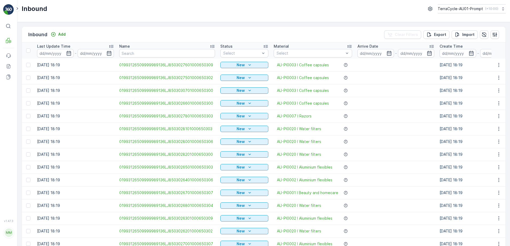
click at [80, 239] on td "[DATE] 18:19" at bounding box center [75, 244] width 82 height 13
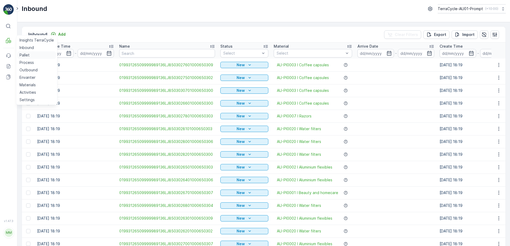
click at [28, 57] on p "Pallet" at bounding box center [24, 55] width 10 height 5
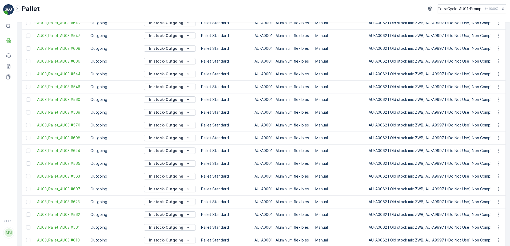
scroll to position [476, 0]
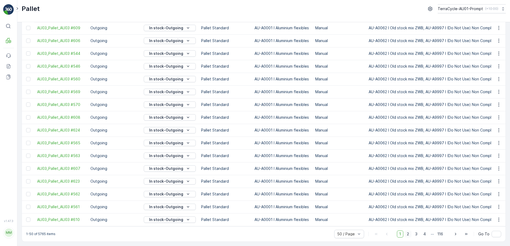
click at [408, 234] on span "2" at bounding box center [407, 234] width 7 height 7
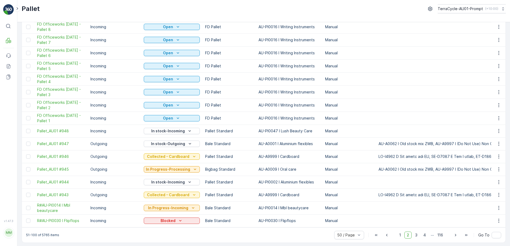
scroll to position [484, 0]
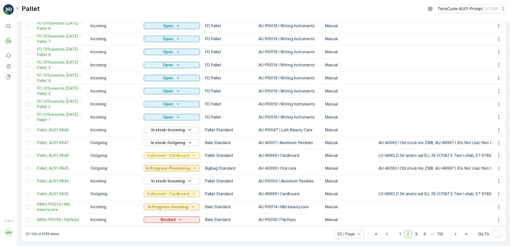
click at [414, 235] on span "3" at bounding box center [415, 234] width 7 height 7
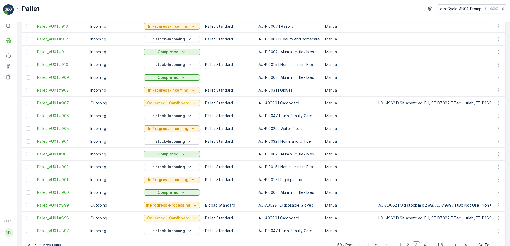
scroll to position [475, 0]
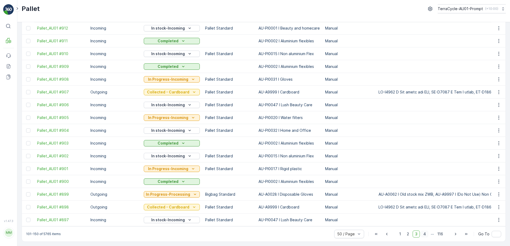
click at [424, 234] on span "4" at bounding box center [424, 234] width 7 height 7
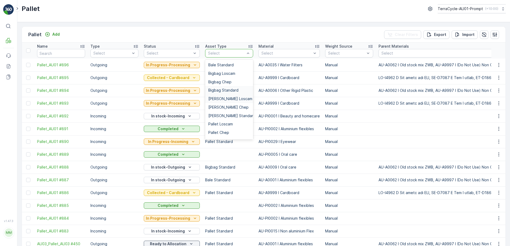
scroll to position [41, 0]
click at [227, 95] on div "Pallet Chep" at bounding box center [229, 92] width 48 height 9
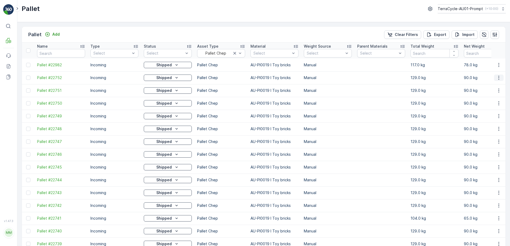
click at [496, 78] on icon "button" at bounding box center [498, 77] width 5 height 5
click at [493, 85] on span "See More Details" at bounding box center [492, 85] width 31 height 5
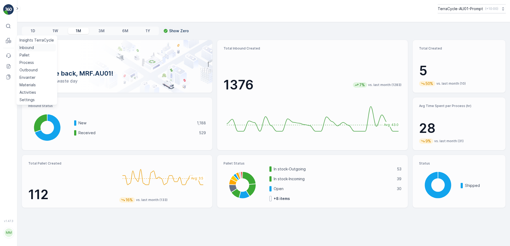
click at [25, 49] on p "Inbound" at bounding box center [26, 47] width 14 height 5
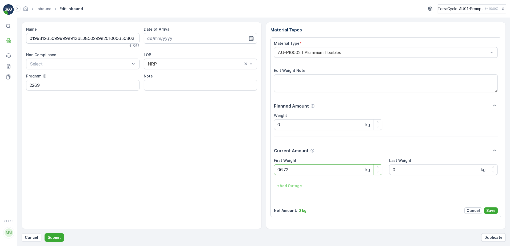
click at [45, 234] on button "Submit" at bounding box center [54, 238] width 19 height 9
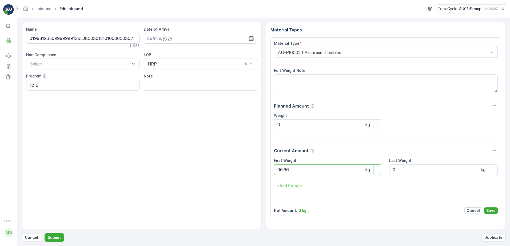
click at [45, 234] on button "Submit" at bounding box center [54, 238] width 19 height 9
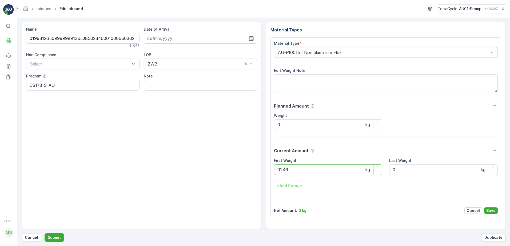
click at [45, 234] on button "Submit" at bounding box center [54, 238] width 19 height 9
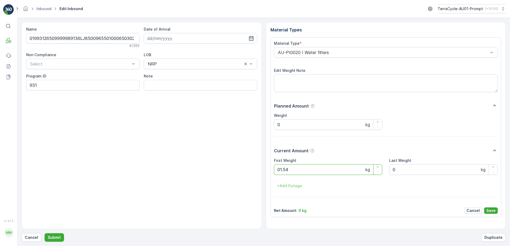
click at [45, 234] on button "Submit" at bounding box center [54, 238] width 19 height 9
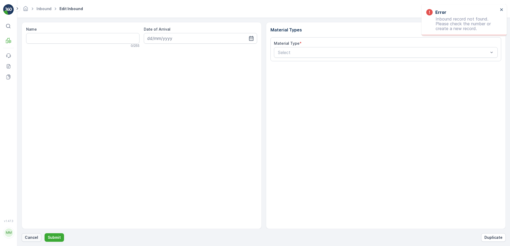
click at [38, 236] on button "Cancel" at bounding box center [32, 238] width 20 height 9
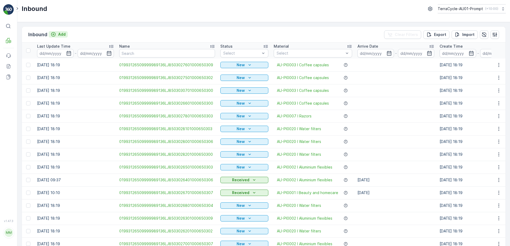
click at [63, 36] on p "Add" at bounding box center [61, 34] width 7 height 5
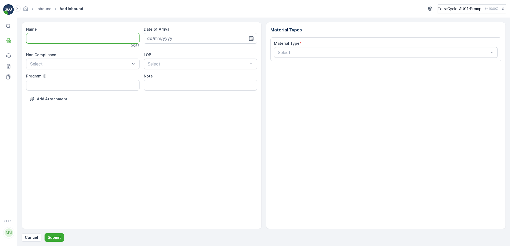
click at [63, 37] on input "Name" at bounding box center [82, 38] width 113 height 11
type input "01993126509999989136LJ8502510501000650300"
click at [45, 234] on button "Submit" at bounding box center [54, 238] width 19 height 9
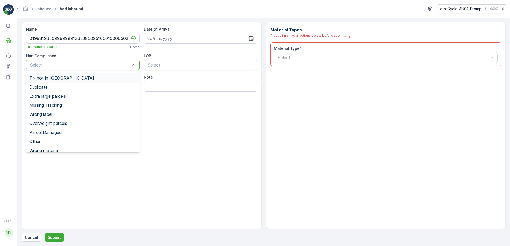
click at [80, 64] on div at bounding box center [80, 65] width 101 height 5
click at [65, 80] on div "TN not in [GEOGRAPHIC_DATA]" at bounding box center [82, 78] width 107 height 5
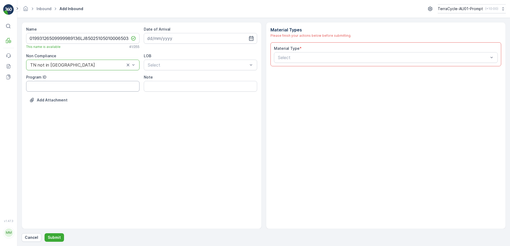
click at [51, 86] on ID "Program ID" at bounding box center [82, 86] width 113 height 11
type ID "CS178-S"
click at [189, 41] on input at bounding box center [200, 38] width 113 height 11
click at [165, 94] on div "11" at bounding box center [162, 93] width 9 height 9
type input "[DATE]"
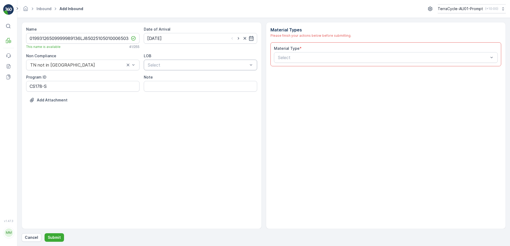
click at [180, 64] on div at bounding box center [197, 65] width 101 height 5
click at [167, 87] on div "ZWB" at bounding box center [200, 87] width 107 height 5
click at [308, 59] on div at bounding box center [383, 57] width 212 height 5
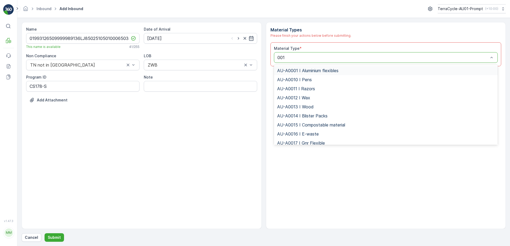
type input "0015"
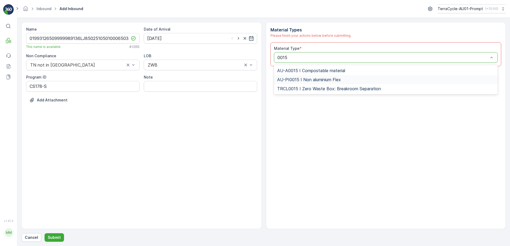
click at [333, 82] on span "AU-PI0015 I Non aluminium Flex" at bounding box center [309, 79] width 64 height 5
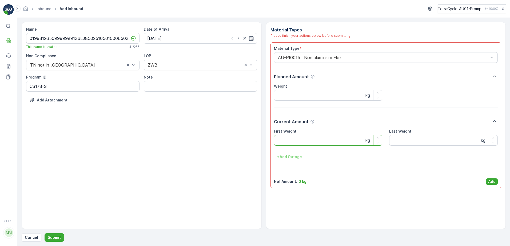
click at [320, 139] on Weight "First Weight" at bounding box center [328, 140] width 109 height 11
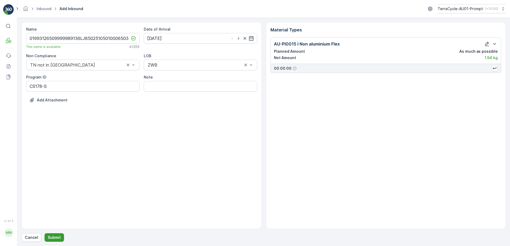
click at [52, 236] on p "Submit" at bounding box center [54, 237] width 13 height 5
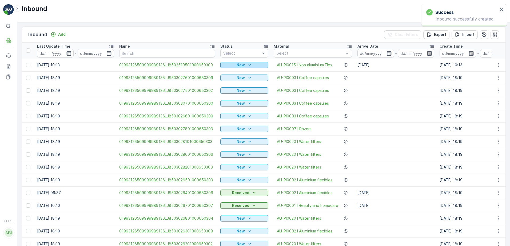
click at [244, 64] on div "New" at bounding box center [244, 64] width 44 height 5
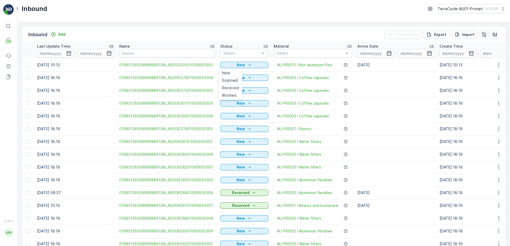
click at [232, 81] on span "Scanned" at bounding box center [230, 80] width 16 height 5
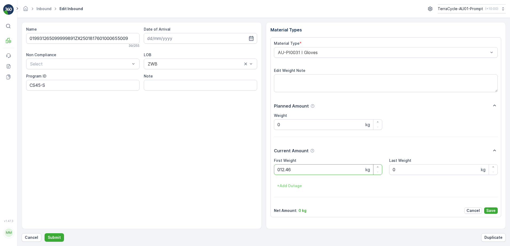
click at [45, 234] on button "Submit" at bounding box center [54, 238] width 19 height 9
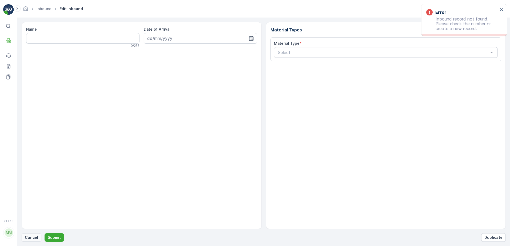
click at [32, 238] on p "Cancel" at bounding box center [31, 237] width 13 height 5
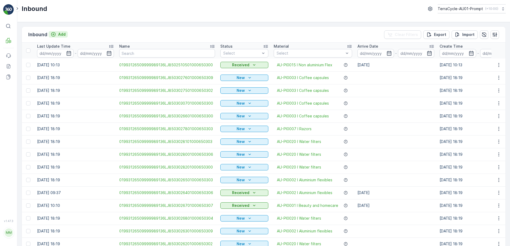
click at [61, 37] on p "Add" at bounding box center [61, 34] width 7 height 5
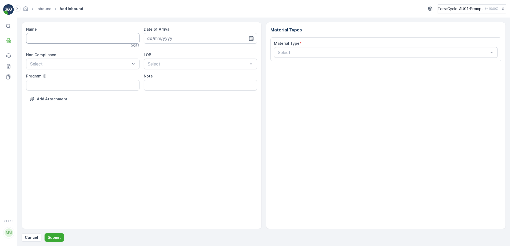
click at [61, 38] on input "Name" at bounding box center [82, 38] width 113 height 11
type input "019931265099999891ZX2001079401000650805"
click at [45, 234] on button "Submit" at bounding box center [54, 238] width 19 height 9
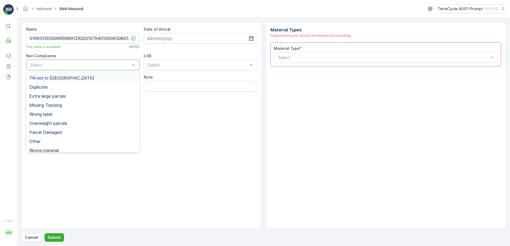
click at [80, 64] on div at bounding box center [80, 65] width 101 height 5
click at [61, 80] on span "TN not in [GEOGRAPHIC_DATA]" at bounding box center [61, 78] width 65 height 5
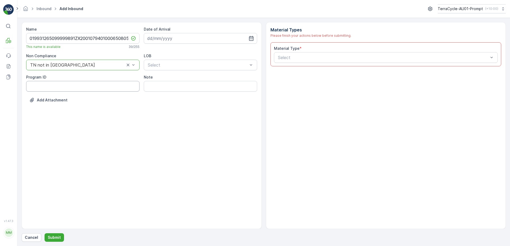
click at [41, 89] on ID "Program ID" at bounding box center [82, 86] width 113 height 11
type ID "CS8-S"
drag, startPoint x: 188, startPoint y: 40, endPoint x: 197, endPoint y: 43, distance: 9.3
click at [188, 40] on input at bounding box center [200, 38] width 113 height 11
click at [161, 96] on div "11" at bounding box center [162, 93] width 9 height 9
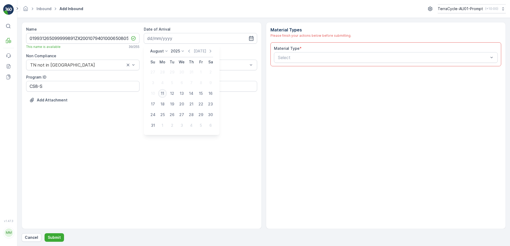
type input "[DATE]"
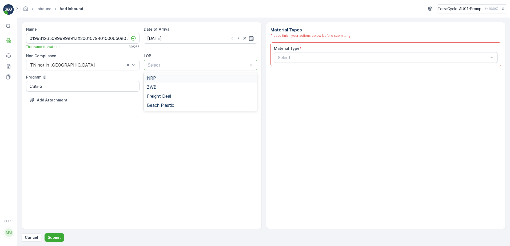
click at [174, 64] on div at bounding box center [197, 65] width 101 height 5
click at [167, 88] on div "ZWB" at bounding box center [200, 87] width 107 height 5
click at [309, 57] on div at bounding box center [383, 57] width 212 height 5
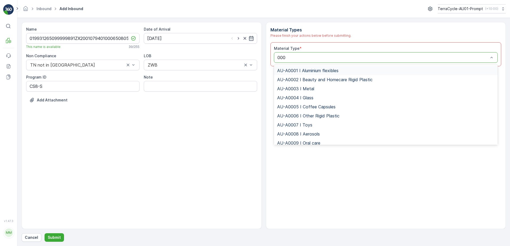
type input "0003"
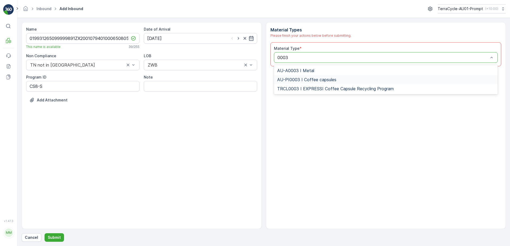
click at [330, 77] on span "AU-PI0003 I Coffee capsules" at bounding box center [306, 79] width 59 height 5
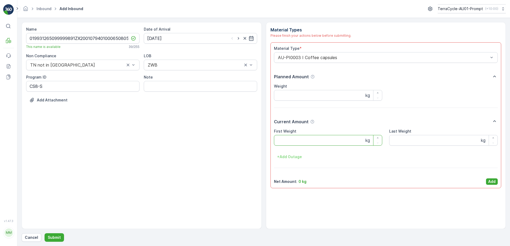
click at [318, 140] on Weight "First Weight" at bounding box center [328, 140] width 109 height 11
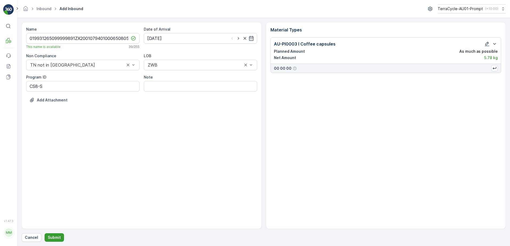
click at [54, 239] on p "Submit" at bounding box center [54, 237] width 13 height 5
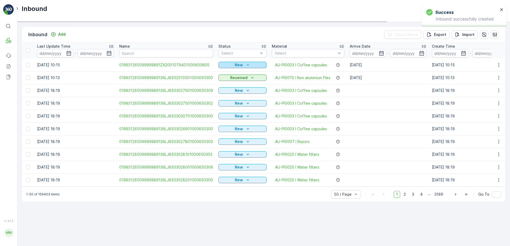
click at [230, 66] on div "New" at bounding box center [242, 64] width 44 height 5
click at [225, 81] on span "Scanned" at bounding box center [228, 80] width 16 height 5
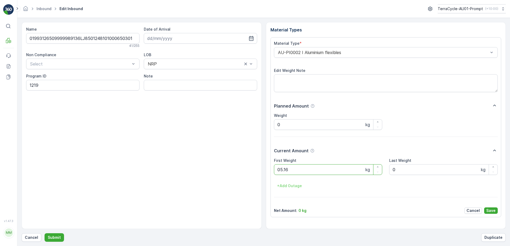
click at [45, 234] on button "Submit" at bounding box center [54, 238] width 19 height 9
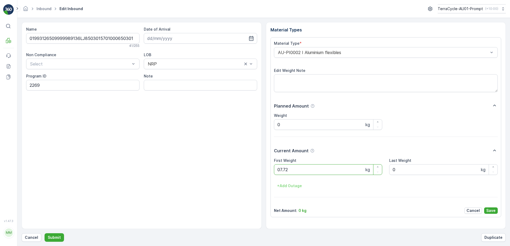
click at [45, 234] on button "Submit" at bounding box center [54, 238] width 19 height 9
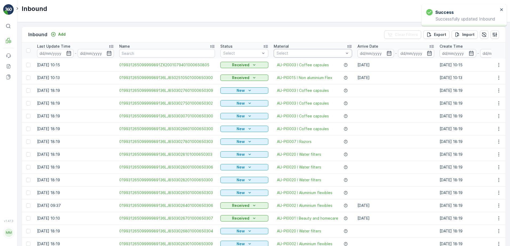
click at [302, 55] on div at bounding box center [310, 53] width 68 height 4
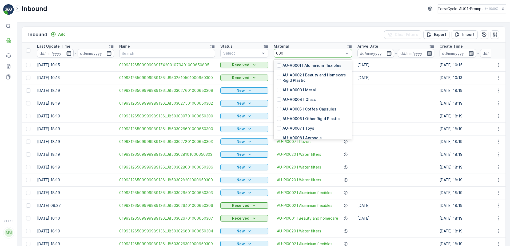
type input "0007"
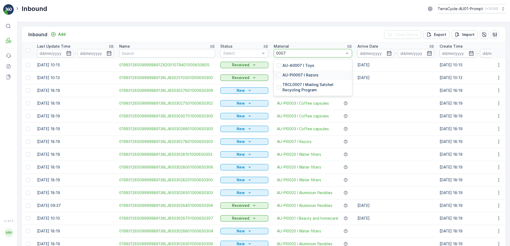
click at [305, 75] on p "AU-PI0007 I Razors" at bounding box center [300, 75] width 36 height 5
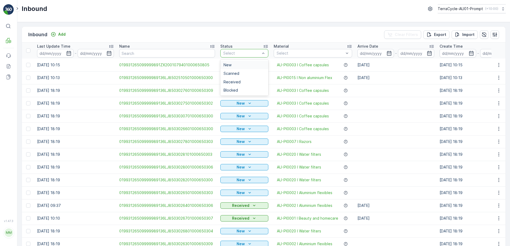
drag, startPoint x: 245, startPoint y: 51, endPoint x: 236, endPoint y: 72, distance: 22.5
click at [246, 51] on div at bounding box center [242, 53] width 38 height 4
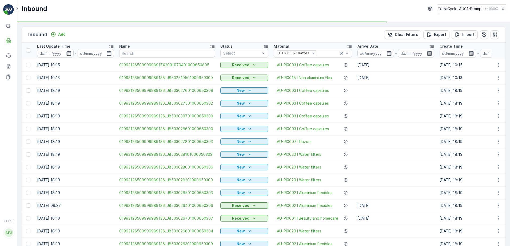
click at [236, 53] on div at bounding box center [242, 53] width 38 height 4
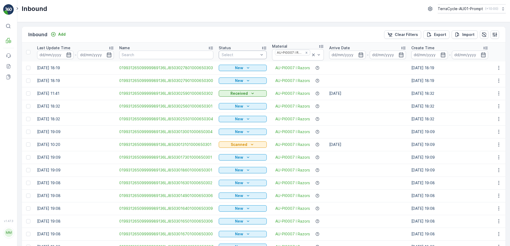
click at [245, 53] on div at bounding box center [240, 55] width 38 height 4
click at [225, 74] on span "Scanned" at bounding box center [230, 75] width 16 height 4
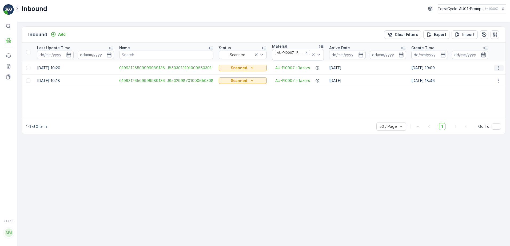
click at [500, 68] on icon "button" at bounding box center [498, 67] width 5 height 5
click at [494, 97] on div "Print QR" at bounding box center [490, 98] width 37 height 7
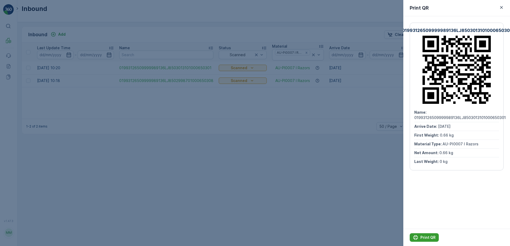
click at [422, 237] on p "Print QR" at bounding box center [427, 237] width 15 height 5
click at [500, 5] on icon "button" at bounding box center [501, 7] width 5 height 5
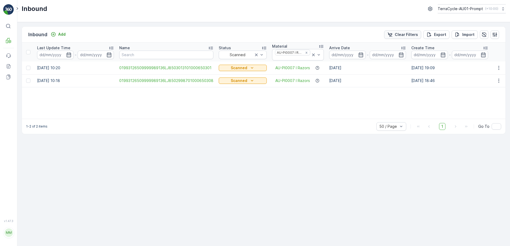
click at [410, 34] on p "Clear Filters" at bounding box center [406, 34] width 23 height 5
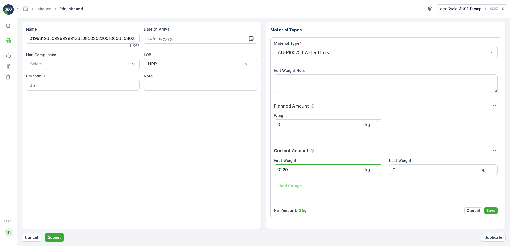
click at [45, 234] on button "Submit" at bounding box center [54, 238] width 19 height 9
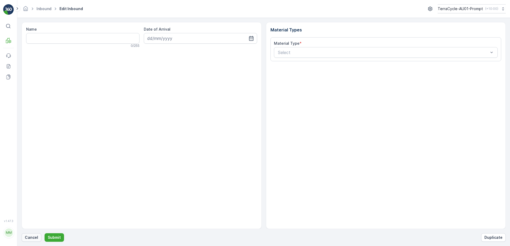
click at [34, 239] on p "Cancel" at bounding box center [31, 237] width 13 height 5
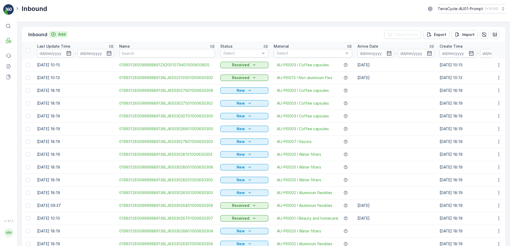
click at [63, 35] on p "Add" at bounding box center [61, 34] width 7 height 5
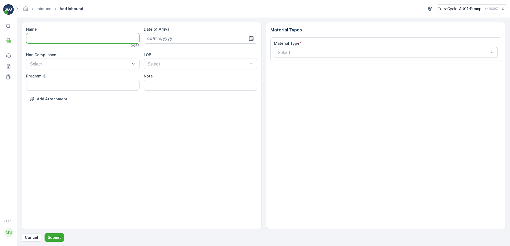
click at [65, 39] on input "Name" at bounding box center [82, 38] width 113 height 11
type input "019931265099999891ZX2001496301000650801"
click at [45, 234] on button "Submit" at bounding box center [54, 238] width 19 height 9
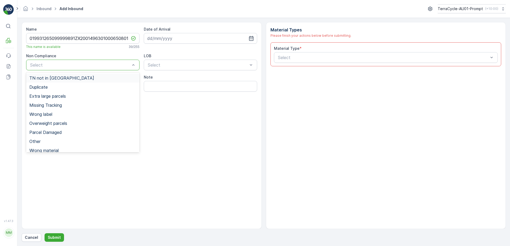
click at [96, 66] on div at bounding box center [80, 65] width 101 height 5
click at [80, 78] on div "TN not in [GEOGRAPHIC_DATA]" at bounding box center [82, 78] width 107 height 5
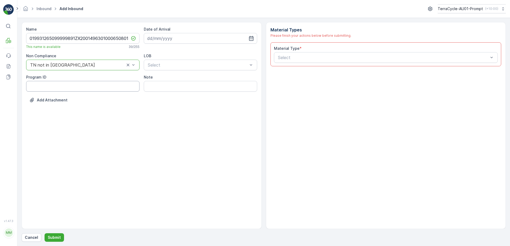
click at [48, 87] on ID "Program ID" at bounding box center [82, 86] width 113 height 11
type ID "CS58-S"
click at [194, 38] on input at bounding box center [200, 38] width 113 height 11
click at [163, 95] on div "11" at bounding box center [162, 93] width 9 height 9
type input "[DATE]"
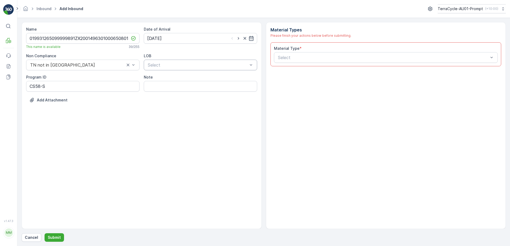
click at [191, 66] on div at bounding box center [197, 65] width 101 height 5
click at [178, 86] on div "ZWB" at bounding box center [200, 87] width 107 height 5
click at [300, 57] on div at bounding box center [383, 57] width 212 height 5
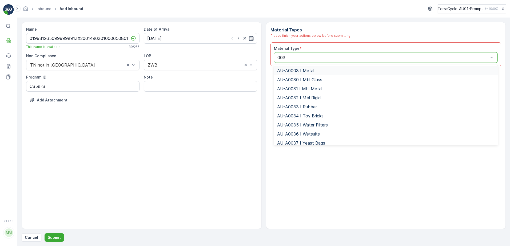
type input "0038"
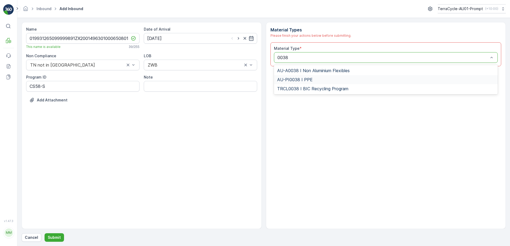
click at [310, 80] on span "AU-PI0038 I PPE" at bounding box center [294, 79] width 35 height 5
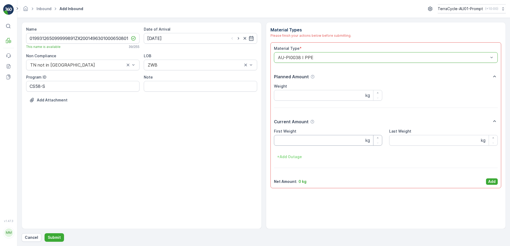
click at [327, 145] on Weight "First Weight" at bounding box center [328, 140] width 109 height 11
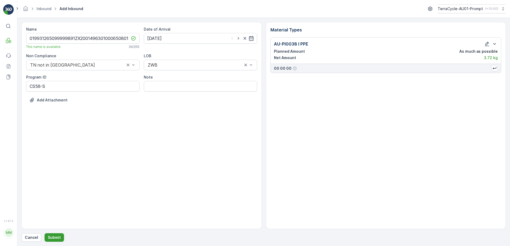
click at [55, 238] on p "Submit" at bounding box center [54, 237] width 13 height 5
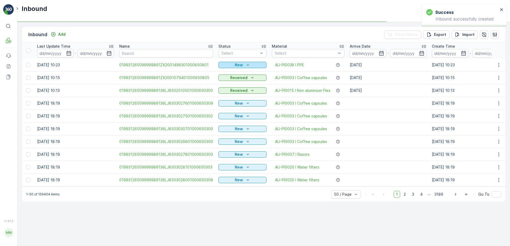
click at [236, 63] on p "New" at bounding box center [239, 64] width 8 height 5
click at [232, 79] on span "Scanned" at bounding box center [228, 80] width 16 height 5
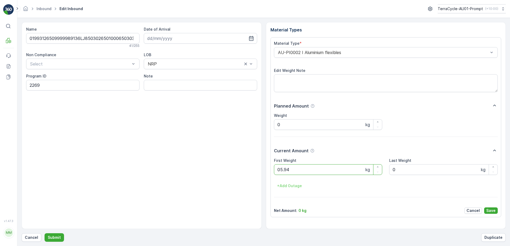
click at [45, 234] on button "Submit" at bounding box center [54, 238] width 19 height 9
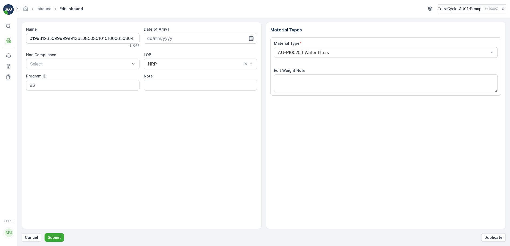
click at [45, 234] on button "Submit" at bounding box center [54, 238] width 19 height 9
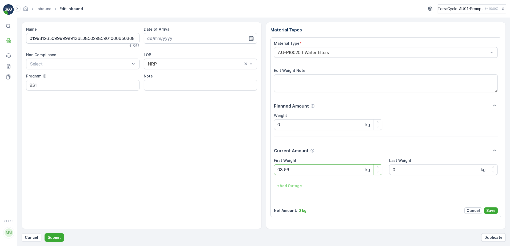
click at [45, 234] on button "Submit" at bounding box center [54, 238] width 19 height 9
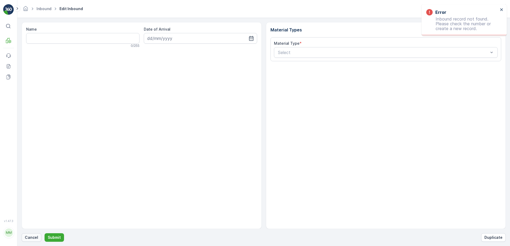
click at [35, 238] on p "Cancel" at bounding box center [31, 237] width 13 height 5
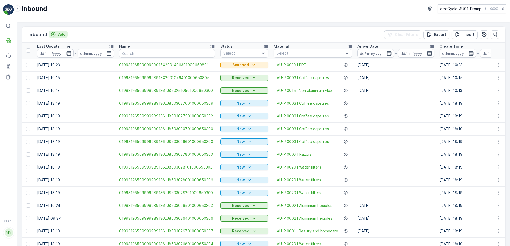
click at [63, 37] on p "Add" at bounding box center [61, 34] width 7 height 5
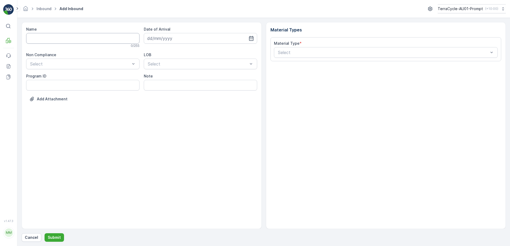
click at [63, 37] on input "Name" at bounding box center [82, 38] width 113 height 11
type input "01993126509999989136LJ8503031201000650304"
click at [45, 234] on button "Submit" at bounding box center [54, 238] width 19 height 9
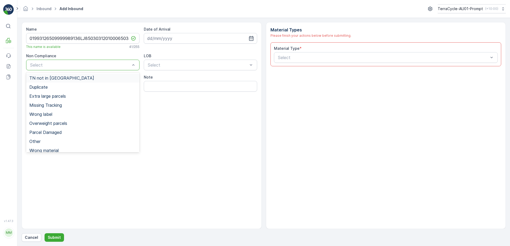
click at [82, 65] on div at bounding box center [80, 65] width 101 height 5
click at [74, 78] on div "TN not in [GEOGRAPHIC_DATA]" at bounding box center [82, 78] width 107 height 5
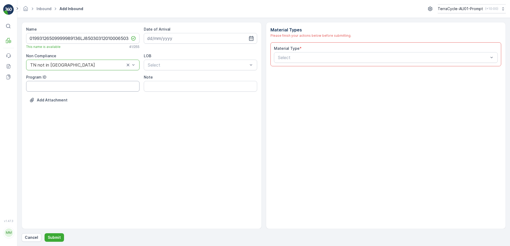
click at [68, 87] on ID "Program ID" at bounding box center [82, 86] width 113 height 11
type ID "931"
click at [198, 41] on input at bounding box center [200, 38] width 113 height 11
click at [164, 96] on div "11" at bounding box center [162, 93] width 9 height 9
type input "[DATE]"
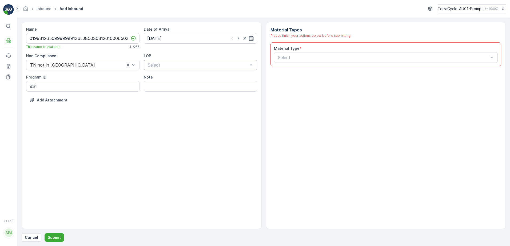
click at [161, 67] on div at bounding box center [197, 65] width 101 height 5
click at [161, 78] on div "NRP" at bounding box center [200, 78] width 107 height 5
click at [288, 57] on div at bounding box center [383, 57] width 212 height 5
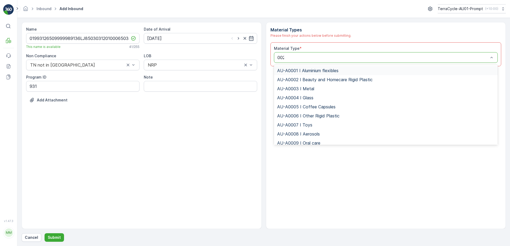
type input "0020"
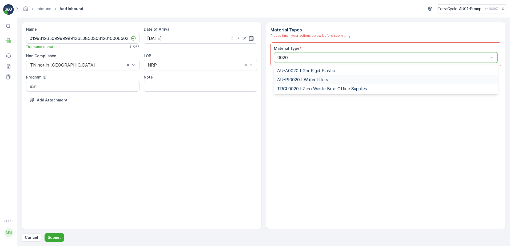
click at [318, 79] on span "AU-PI0020 I Water filters" at bounding box center [302, 79] width 51 height 5
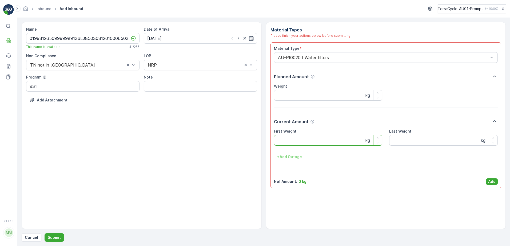
click at [327, 138] on Weight "First Weight" at bounding box center [328, 140] width 109 height 11
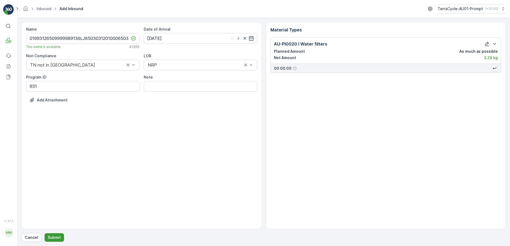
click at [54, 236] on p "Submit" at bounding box center [54, 237] width 13 height 5
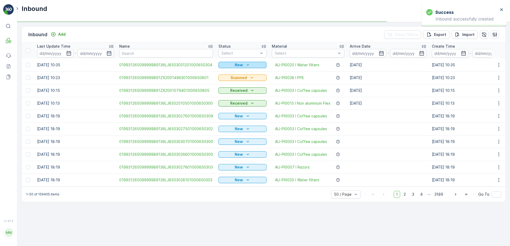
click at [236, 63] on p "New" at bounding box center [239, 64] width 8 height 5
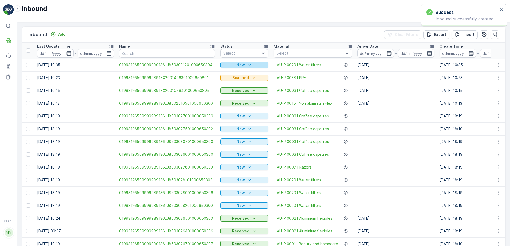
click at [247, 66] on icon "New" at bounding box center [249, 64] width 5 height 5
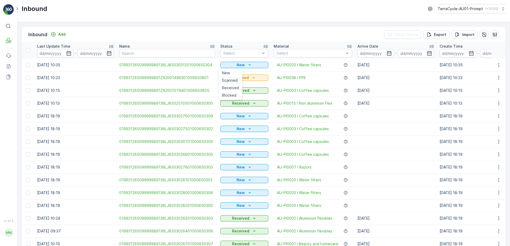
click at [235, 81] on span "Scanned" at bounding box center [230, 80] width 16 height 5
click at [496, 66] on icon "button" at bounding box center [498, 64] width 5 height 5
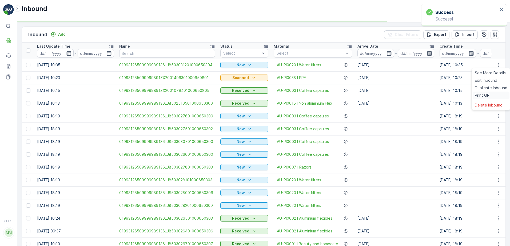
click at [489, 97] on div "Print QR" at bounding box center [490, 95] width 37 height 7
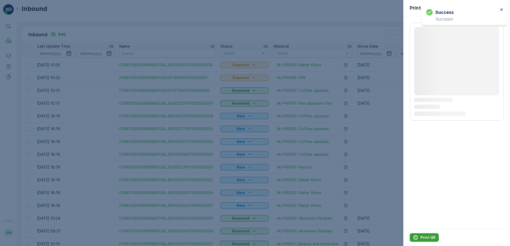
click at [427, 239] on p "Print QR" at bounding box center [427, 237] width 15 height 5
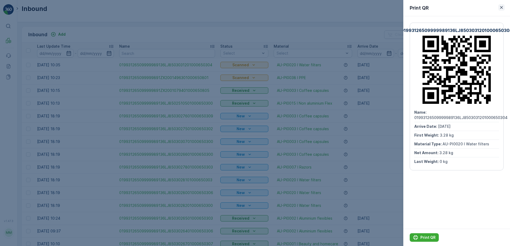
click at [502, 7] on icon "button" at bounding box center [501, 7] width 5 height 5
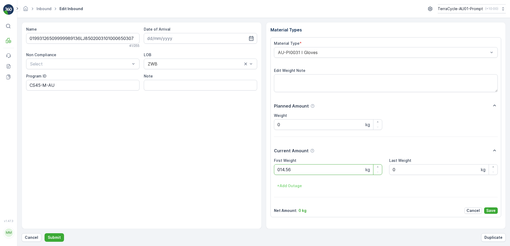
click at [45, 234] on button "Submit" at bounding box center [54, 238] width 19 height 9
click at [45, 84] on ID "CS10-S-AU" at bounding box center [82, 85] width 113 height 11
click at [41, 85] on ID "CS10-M-AU" at bounding box center [82, 85] width 113 height 11
type ID "CS33-M-AU"
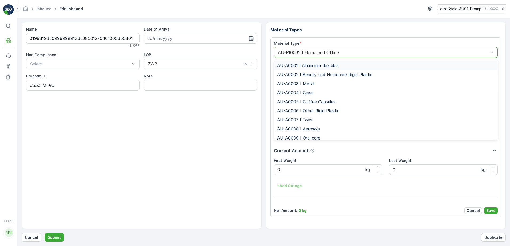
click at [278, 53] on input "text" at bounding box center [277, 52] width 1 height 5
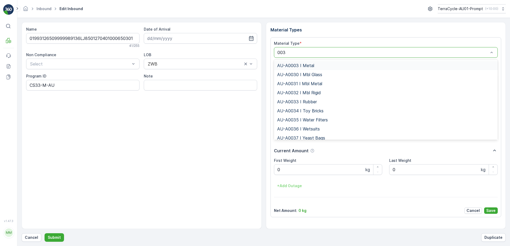
type input "0036"
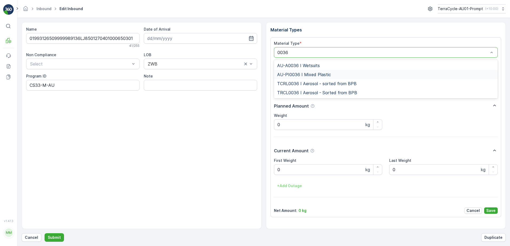
click at [293, 73] on span "AU-PI0036 I Mixed Plastic" at bounding box center [304, 74] width 54 height 5
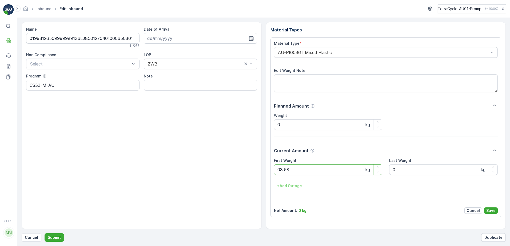
click at [45, 234] on button "Submit" at bounding box center [54, 238] width 19 height 9
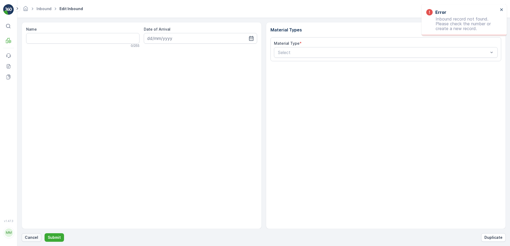
click at [32, 239] on p "Cancel" at bounding box center [31, 237] width 13 height 5
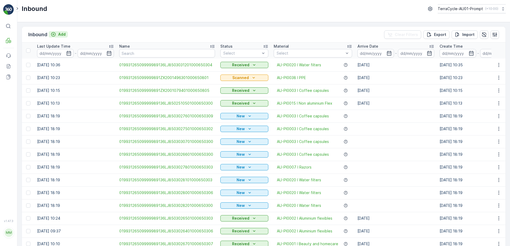
click at [63, 36] on p "Add" at bounding box center [61, 34] width 7 height 5
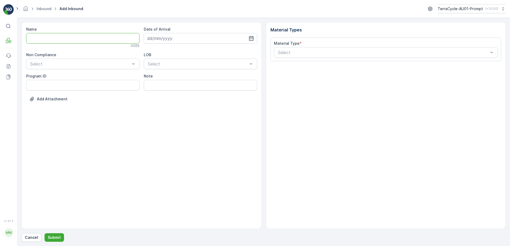
click at [59, 38] on input "Name" at bounding box center [82, 38] width 113 height 11
type input "01993126509999989136LJ8503005301000650306"
click at [45, 234] on button "Submit" at bounding box center [54, 238] width 19 height 9
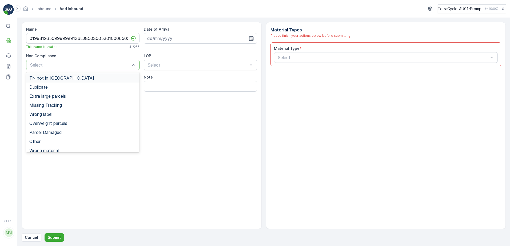
click at [118, 63] on div at bounding box center [80, 65] width 101 height 5
click at [76, 77] on div "TN not in [GEOGRAPHIC_DATA]" at bounding box center [82, 78] width 107 height 5
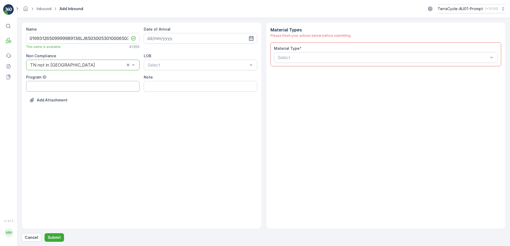
click at [55, 87] on ID "Program ID" at bounding box center [82, 86] width 113 height 11
type ID "CS178-M"
click at [206, 41] on input at bounding box center [200, 38] width 113 height 11
click at [163, 94] on div "11" at bounding box center [162, 93] width 9 height 9
type input "[DATE]"
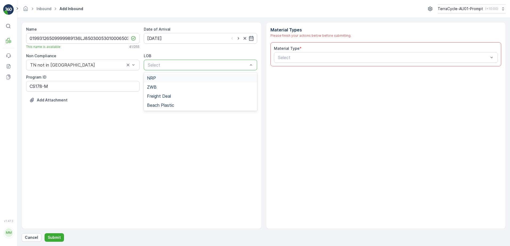
drag, startPoint x: 194, startPoint y: 65, endPoint x: 183, endPoint y: 73, distance: 13.1
click at [194, 65] on div at bounding box center [197, 65] width 101 height 5
click at [177, 86] on div "ZWB" at bounding box center [200, 87] width 107 height 5
click at [291, 59] on div at bounding box center [383, 57] width 212 height 5
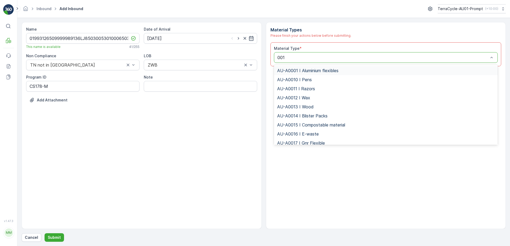
type input "0015"
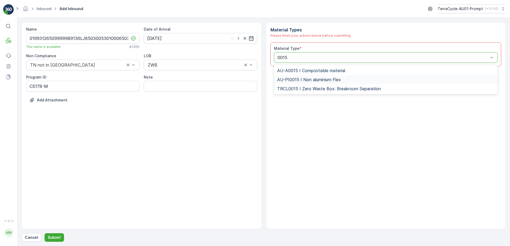
click at [333, 77] on span "AU-PI0015 I Non aluminium Flex" at bounding box center [309, 79] width 64 height 5
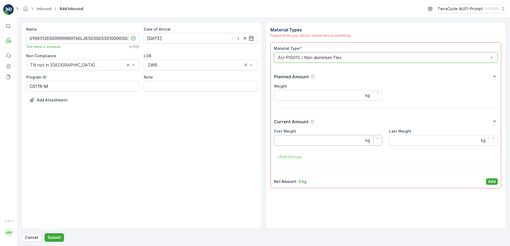
click at [317, 137] on Weight "First Weight" at bounding box center [328, 140] width 109 height 11
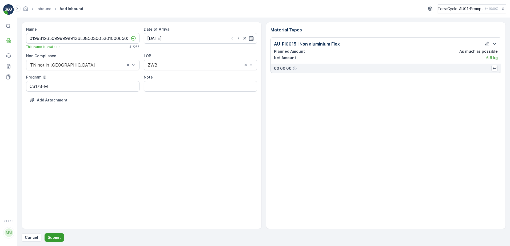
click at [59, 238] on p "Submit" at bounding box center [54, 237] width 13 height 5
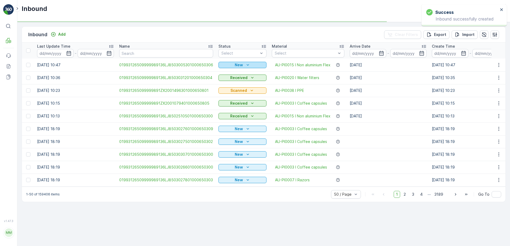
click at [227, 66] on div "New" at bounding box center [242, 64] width 44 height 5
click at [220, 79] on span "Scanned" at bounding box center [228, 80] width 16 height 5
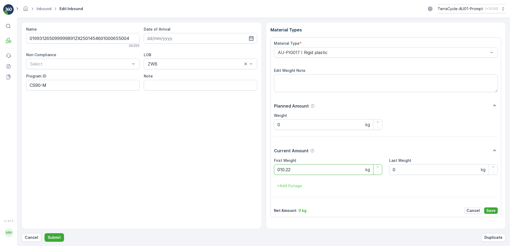
click at [45, 234] on button "Submit" at bounding box center [54, 238] width 19 height 9
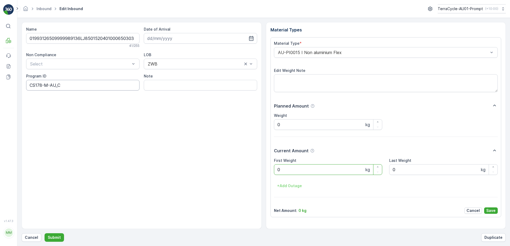
click at [43, 85] on ID "CS178-M-AU_C" at bounding box center [82, 85] width 113 height 11
type ID "CS24-M-AU_C"
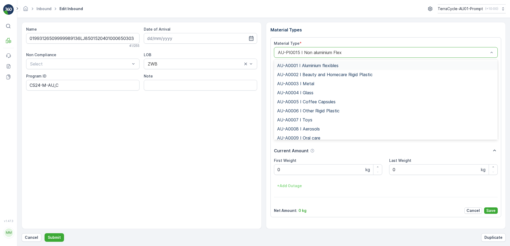
click at [279, 52] on div at bounding box center [383, 52] width 212 height 5
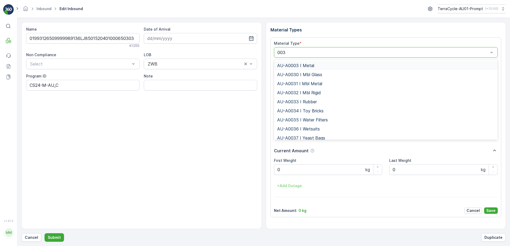
type input "0032"
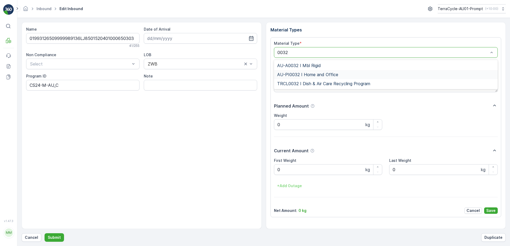
click at [307, 76] on span "AU-PI0032 I Home and Office" at bounding box center [307, 74] width 61 height 5
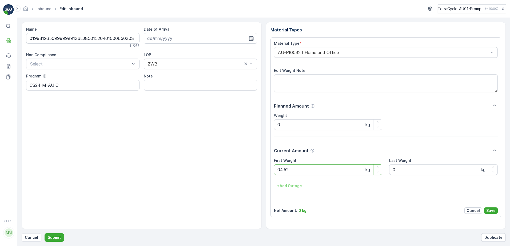
click at [45, 234] on button "Submit" at bounding box center [54, 238] width 19 height 9
click at [58, 85] on ID "CS24-M" at bounding box center [82, 85] width 113 height 11
type ID "CS178-M"
click at [232, 132] on div "Name 019931265099999891ZX2501662401000655007 39 / 255 Date of Arrival 11.08.202…" at bounding box center [142, 125] width 240 height 207
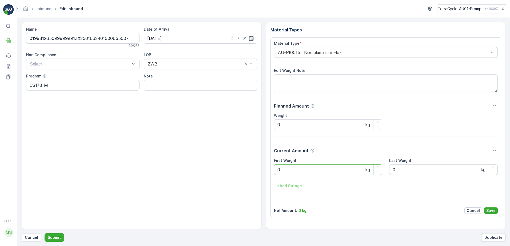
click at [288, 173] on Weight "0" at bounding box center [328, 169] width 109 height 11
click at [45, 234] on button "Submit" at bounding box center [54, 238] width 19 height 9
click at [48, 86] on ID "CS238-S-AU" at bounding box center [82, 85] width 113 height 11
click at [43, 86] on ID "CS238-M-AU" at bounding box center [82, 85] width 113 height 11
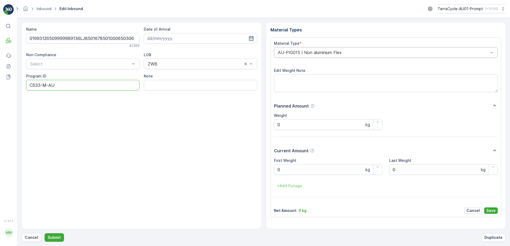
type ID "CS33-M-AU"
click at [276, 54] on div "AU-PI0015 I Non aluminium Flex" at bounding box center [386, 52] width 224 height 11
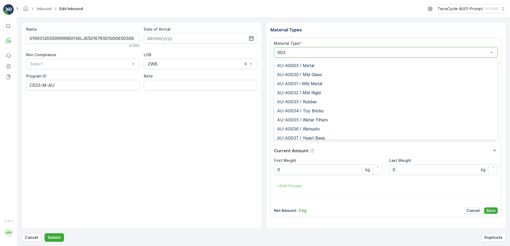
type input "0036"
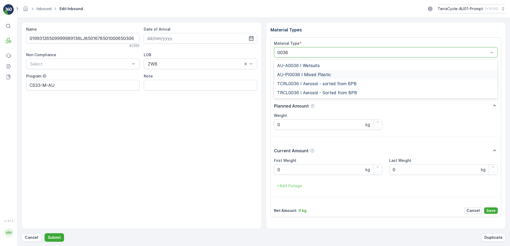
click at [315, 74] on span "AU-PI0036 I Mixed Plastic" at bounding box center [304, 74] width 54 height 5
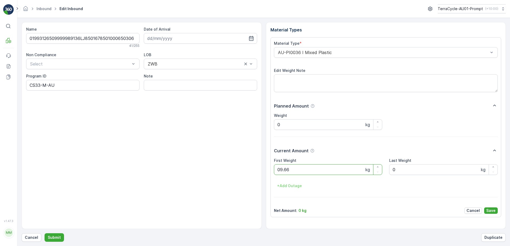
click at [45, 234] on button "Submit" at bounding box center [54, 238] width 19 height 9
click at [40, 86] on ID "CS178" at bounding box center [82, 85] width 113 height 11
click at [44, 86] on ID "CS58" at bounding box center [82, 85] width 113 height 11
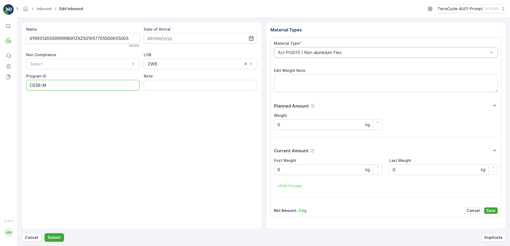
type ID "CS58-M"
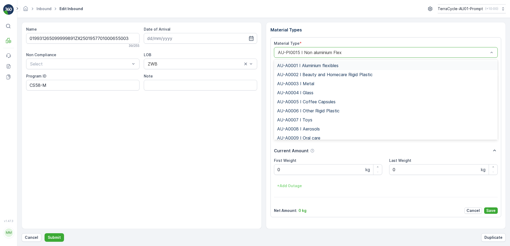
click at [278, 51] on div at bounding box center [383, 52] width 212 height 5
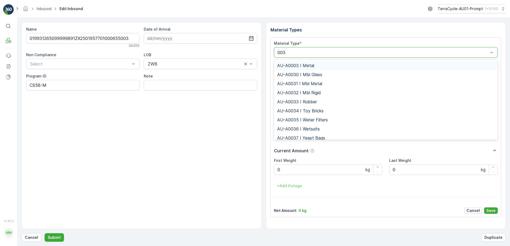
type input "0038"
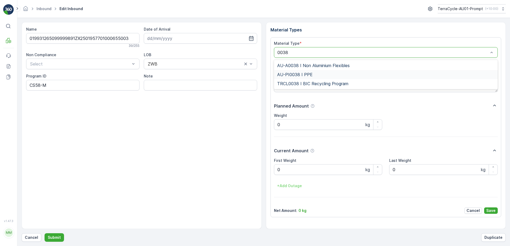
click at [313, 75] on div "AU-PI0038 I PPE" at bounding box center [386, 74] width 218 height 5
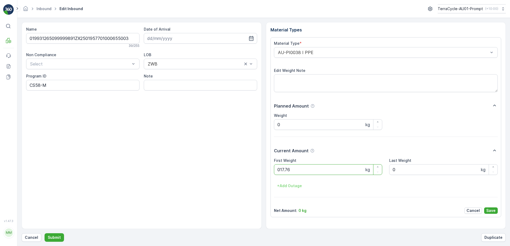
click at [45, 234] on button "Submit" at bounding box center [54, 238] width 19 height 9
click at [44, 85] on ID "CS10-S-AU" at bounding box center [82, 85] width 113 height 11
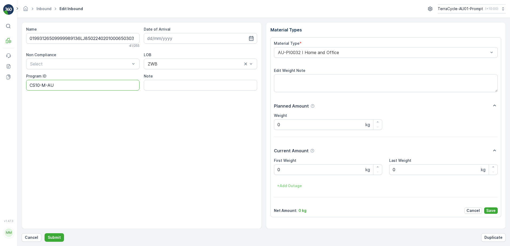
click at [40, 86] on ID "CS10-M-AU" at bounding box center [82, 85] width 113 height 11
type ID "CS178-M-AU"
click at [275, 54] on div "AU-PI0032 I Home and Office" at bounding box center [386, 52] width 224 height 11
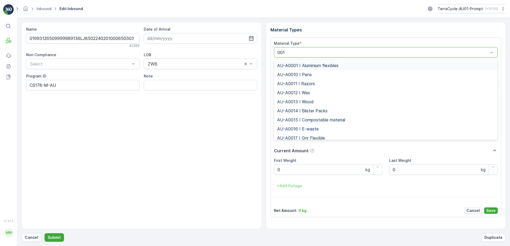
type input "0015"
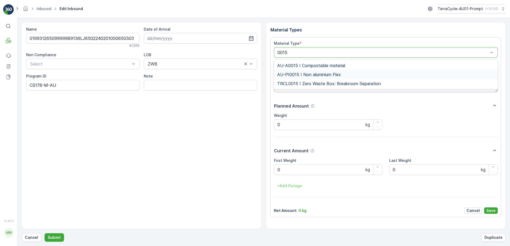
click at [321, 75] on span "AU-PI0015 I Non aluminium Flex" at bounding box center [309, 74] width 64 height 5
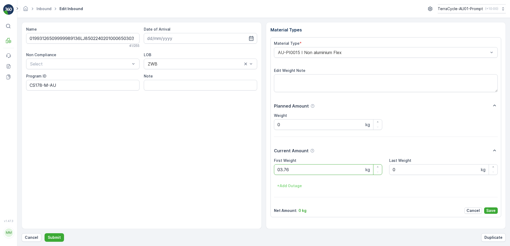
click at [45, 234] on button "Submit" at bounding box center [54, 238] width 19 height 9
click at [43, 86] on ID "CS182-M" at bounding box center [82, 85] width 113 height 11
type ID "CS83-M"
click at [275, 53] on div "AU-PI0008 I Blister Packs" at bounding box center [386, 52] width 224 height 11
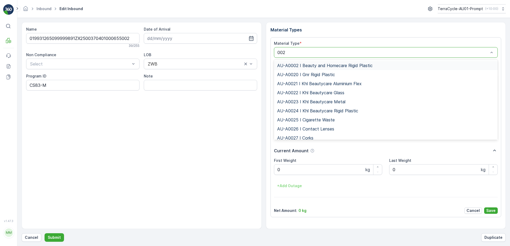
type input "0023"
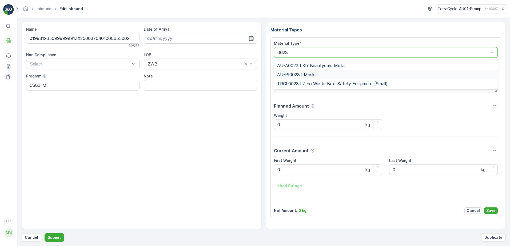
click at [310, 73] on span "AU-PI0023 I Masks" at bounding box center [296, 74] width 39 height 5
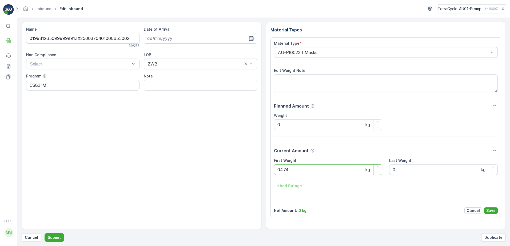
click at [45, 234] on button "Submit" at bounding box center [54, 238] width 19 height 9
click at [41, 85] on ID "CS24-M-AU" at bounding box center [82, 85] width 113 height 11
type ID "RS6-M-AU"
click at [290, 169] on Weight "0" at bounding box center [328, 169] width 109 height 11
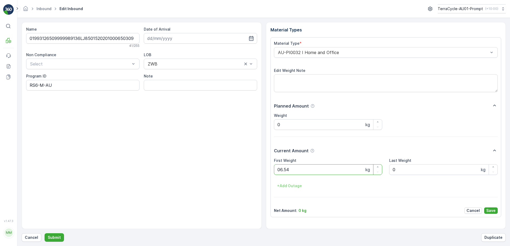
click at [45, 234] on button "Submit" at bounding box center [54, 238] width 19 height 9
click at [44, 86] on ID "CS238-S-AU" at bounding box center [82, 85] width 113 height 11
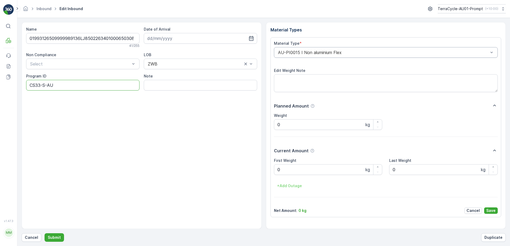
type ID "CS33-S-AU"
click at [277, 53] on div "AU-PI0015 I Non aluminium Flex" at bounding box center [386, 52] width 224 height 11
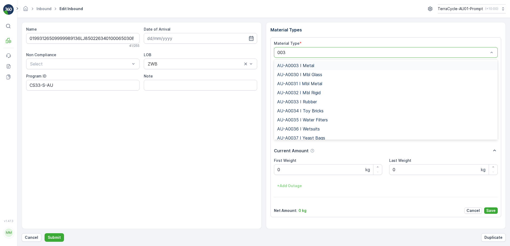
type input "0036"
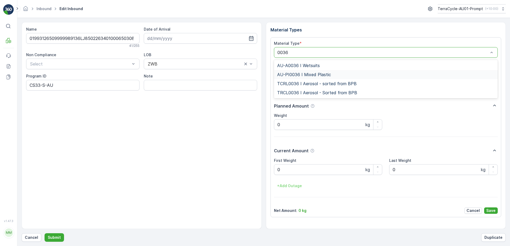
click at [322, 76] on span "AU-PI0036 I Mixed Plastic" at bounding box center [304, 74] width 54 height 5
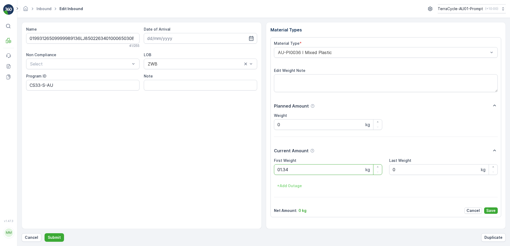
click at [45, 234] on button "Submit" at bounding box center [54, 238] width 19 height 9
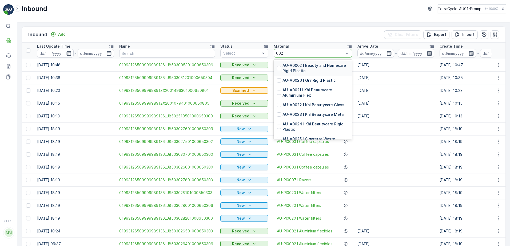
type input "0020"
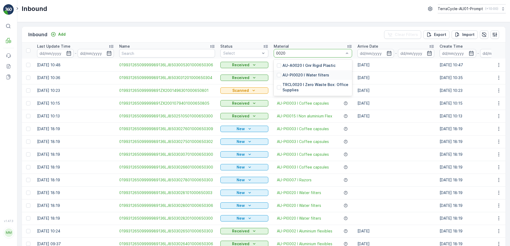
click at [290, 75] on p "AU-PI0020 I Water filters" at bounding box center [305, 75] width 47 height 5
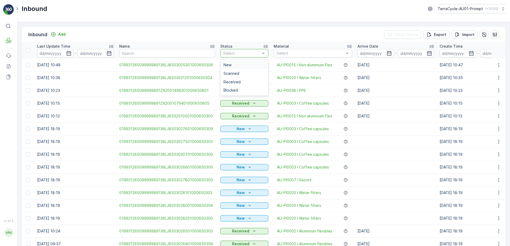
click at [230, 73] on td "Received" at bounding box center [244, 77] width 53 height 13
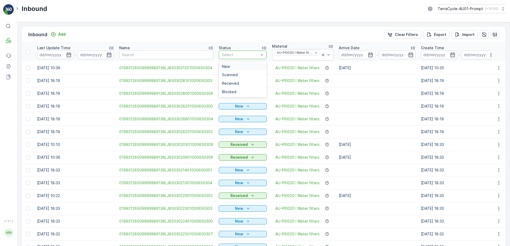
click at [245, 53] on div at bounding box center [240, 55] width 38 height 4
click at [229, 75] on span "Scanned" at bounding box center [230, 75] width 16 height 4
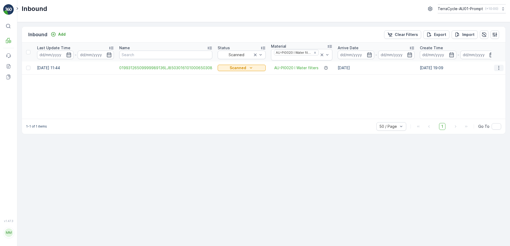
click at [498, 67] on icon "button" at bounding box center [498, 67] width 5 height 5
click at [486, 97] on span "Print QR" at bounding box center [482, 98] width 15 height 5
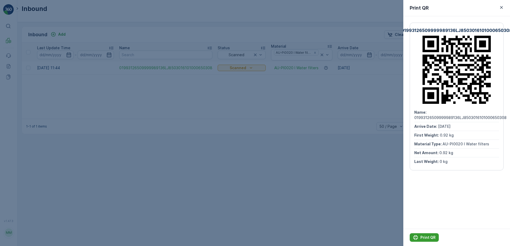
click at [429, 238] on p "Print QR" at bounding box center [427, 237] width 15 height 5
click at [503, 7] on icon "button" at bounding box center [501, 7] width 5 height 5
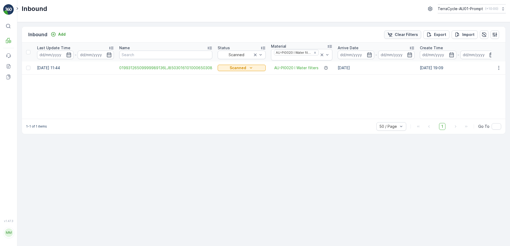
click at [404, 34] on p "Clear Filters" at bounding box center [406, 34] width 23 height 5
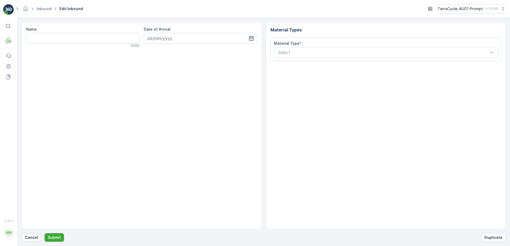
click at [27, 238] on p "Cancel" at bounding box center [31, 237] width 13 height 5
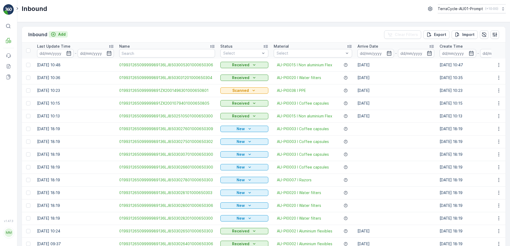
click at [61, 35] on p "Add" at bounding box center [61, 34] width 7 height 5
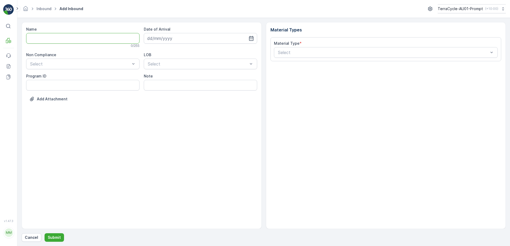
click at [60, 37] on input "Name" at bounding box center [82, 38] width 113 height 11
type input "019931265099999891ZX2001215001000650807"
click at [45, 234] on button "Submit" at bounding box center [54, 238] width 19 height 9
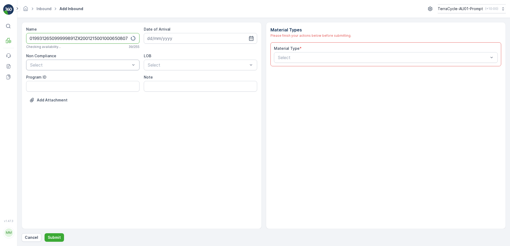
click at [73, 65] on div at bounding box center [80, 65] width 101 height 5
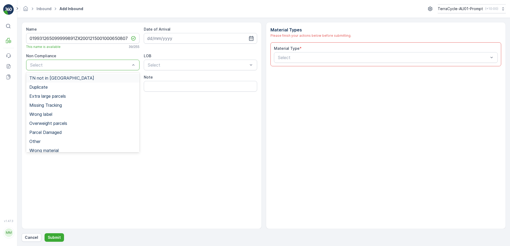
click at [65, 78] on div "TN not in [GEOGRAPHIC_DATA]" at bounding box center [82, 78] width 107 height 5
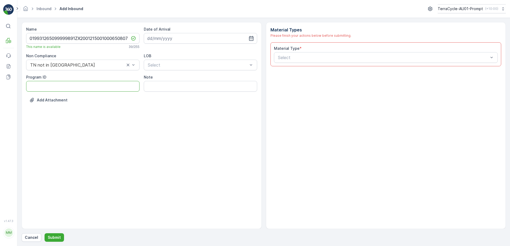
click at [53, 86] on ID "Program ID" at bounding box center [82, 86] width 113 height 11
type ID "CS58-S"
click at [207, 38] on input at bounding box center [200, 38] width 113 height 11
click at [162, 93] on div "11" at bounding box center [162, 93] width 9 height 9
type input "[DATE]"
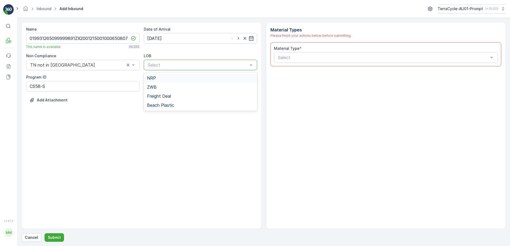
click at [183, 66] on div at bounding box center [197, 65] width 101 height 5
click at [176, 89] on div "ZWB" at bounding box center [200, 87] width 107 height 5
click at [296, 58] on div at bounding box center [383, 57] width 212 height 5
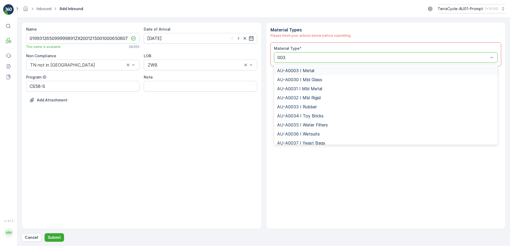
type input "0038"
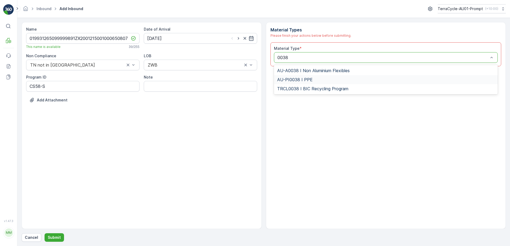
click at [303, 79] on span "AU-PI0038 I PPE" at bounding box center [294, 79] width 35 height 5
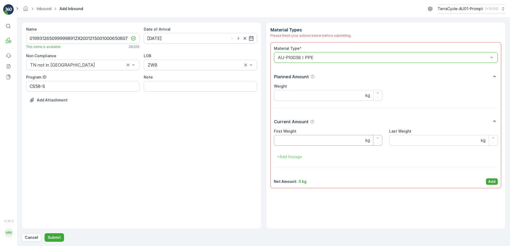
click at [308, 140] on Weight "First Weight" at bounding box center [328, 140] width 109 height 11
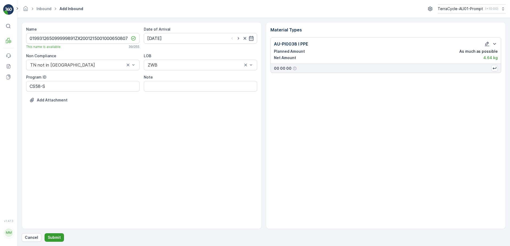
click at [51, 234] on button "Submit" at bounding box center [54, 238] width 19 height 9
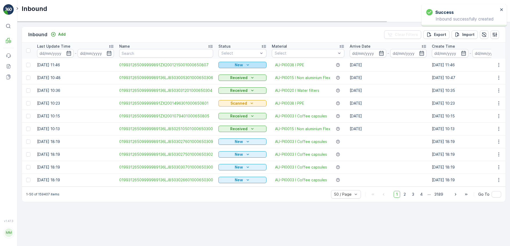
click at [238, 65] on p "New" at bounding box center [239, 64] width 8 height 5
click at [232, 81] on span "Scanned" at bounding box center [228, 80] width 16 height 5
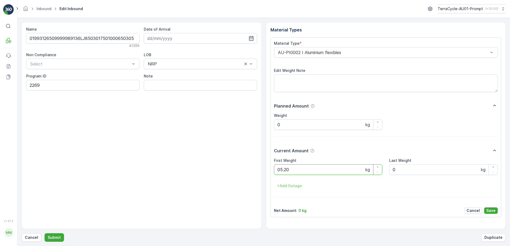
click at [45, 234] on button "Submit" at bounding box center [54, 238] width 19 height 9
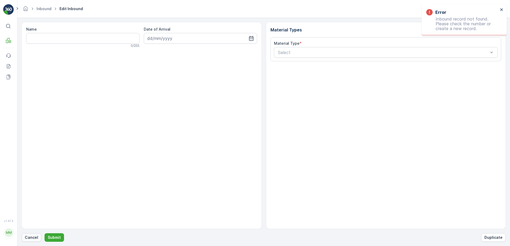
click at [29, 237] on p "Cancel" at bounding box center [31, 237] width 13 height 5
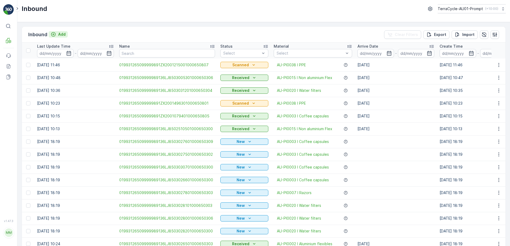
click at [63, 37] on button "Add" at bounding box center [58, 34] width 19 height 6
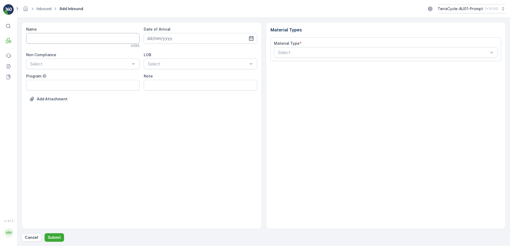
click at [61, 38] on input "Name" at bounding box center [82, 38] width 113 height 11
type input "019931265099999891ZX2001165701000650802"
click at [45, 234] on button "Submit" at bounding box center [54, 238] width 19 height 9
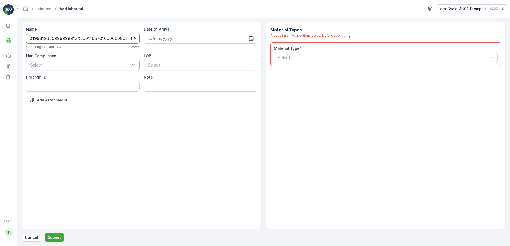
click at [68, 65] on div at bounding box center [80, 65] width 101 height 5
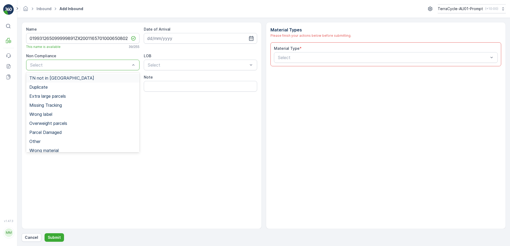
click at [59, 78] on span "TN not in [GEOGRAPHIC_DATA]" at bounding box center [61, 78] width 65 height 5
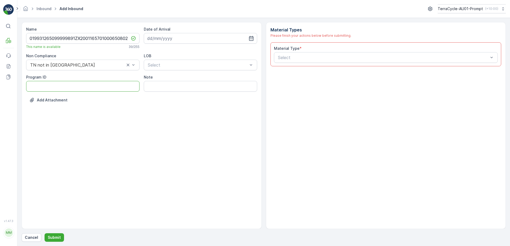
click at [50, 82] on ID "Program ID" at bounding box center [82, 86] width 113 height 11
type ID "CS58-S"
click at [214, 35] on input at bounding box center [200, 38] width 113 height 11
click at [165, 93] on div "11" at bounding box center [162, 93] width 9 height 9
type input "[DATE]"
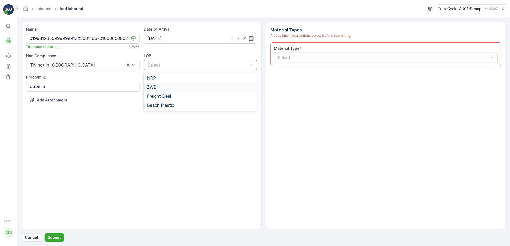
click at [171, 85] on div "ZWB" at bounding box center [200, 87] width 107 height 5
click at [291, 59] on div at bounding box center [383, 57] width 212 height 5
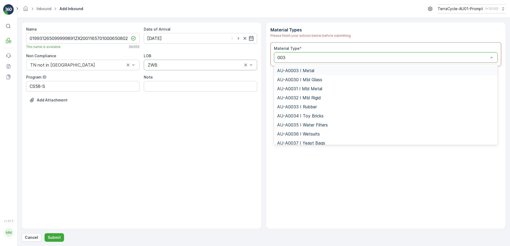
type input "0038"
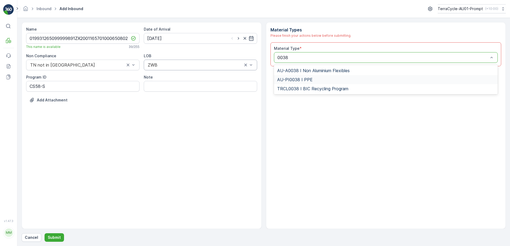
click at [303, 82] on span "AU-PI0038 I PPE" at bounding box center [294, 79] width 35 height 5
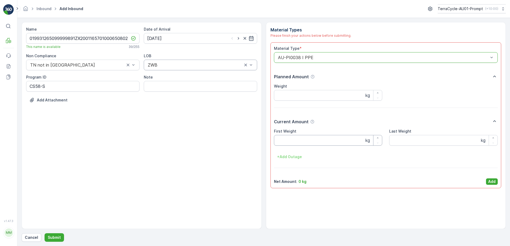
click at [308, 144] on Weight "First Weight" at bounding box center [328, 140] width 109 height 11
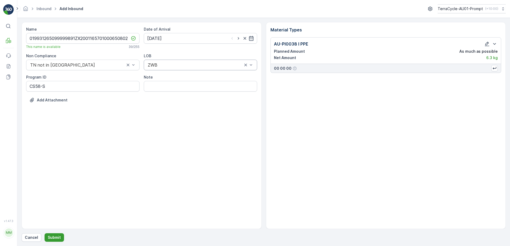
click at [58, 236] on p "Submit" at bounding box center [54, 237] width 13 height 5
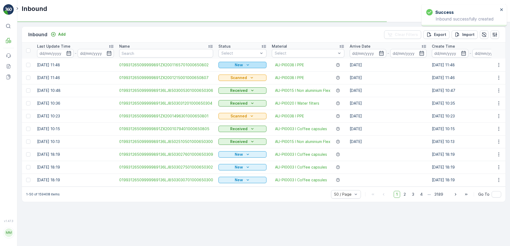
click at [241, 65] on p "New" at bounding box center [239, 64] width 8 height 5
click at [231, 79] on span "Scanned" at bounding box center [228, 80] width 16 height 5
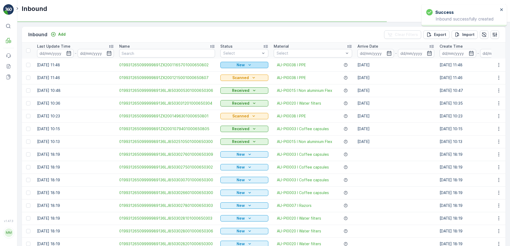
click at [247, 64] on icon "New" at bounding box center [249, 64] width 5 height 5
